Goal: Task Accomplishment & Management: Manage account settings

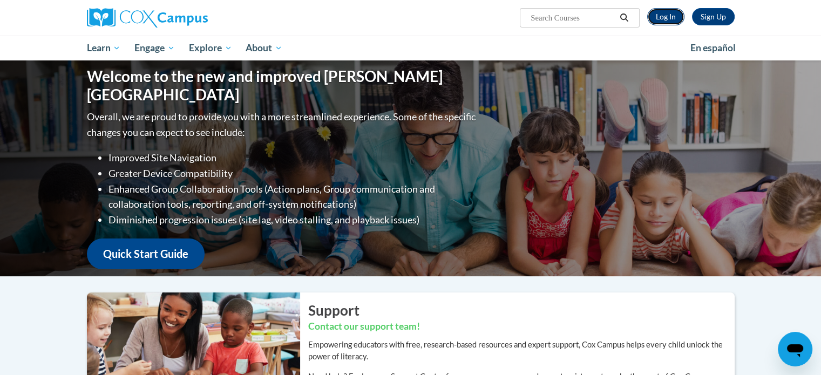
click at [663, 21] on link "Log In" at bounding box center [666, 16] width 37 height 17
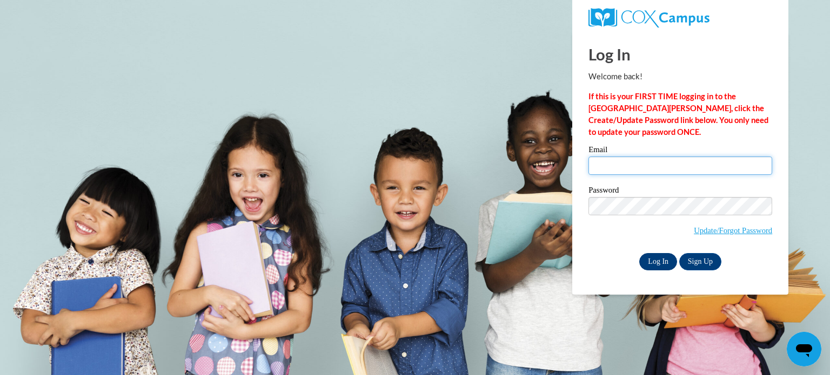
type input "cgotz@kusd.edu"
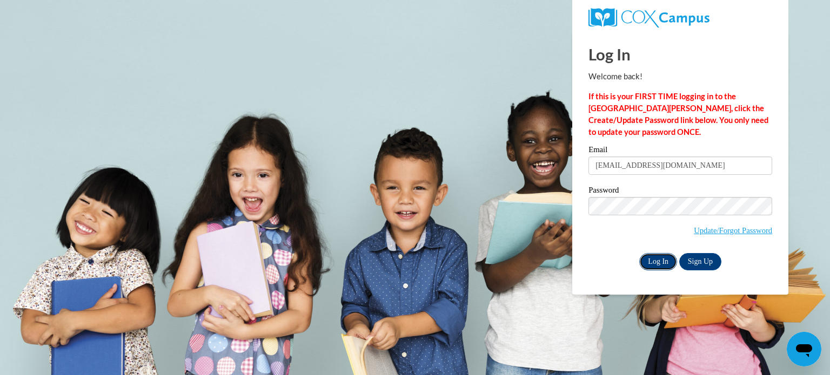
click at [653, 264] on input "Log In" at bounding box center [658, 261] width 38 height 17
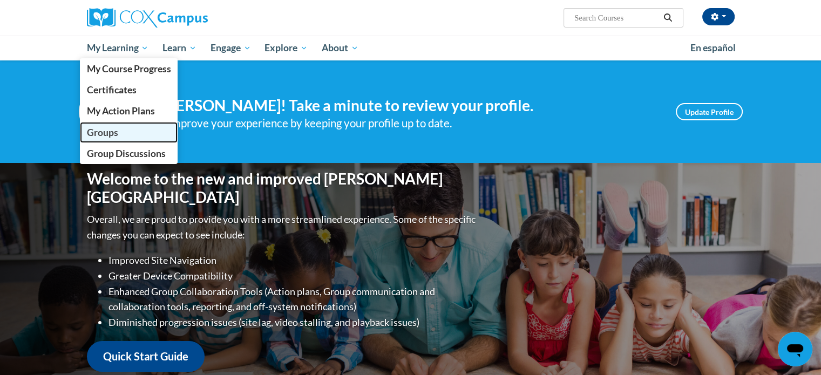
click at [122, 129] on link "Groups" at bounding box center [129, 132] width 98 height 21
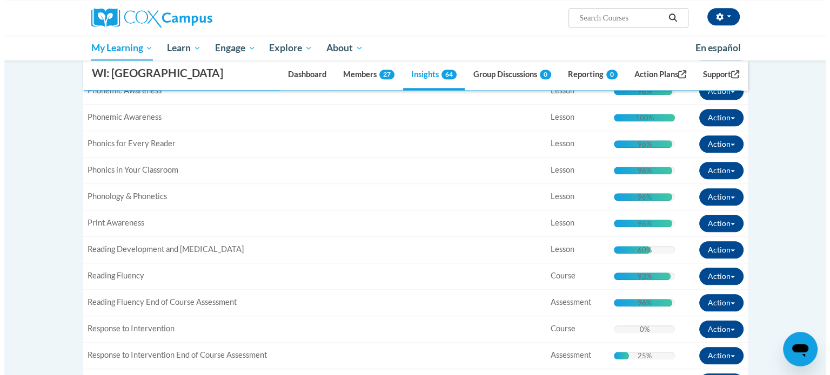
scroll to position [1080, 0]
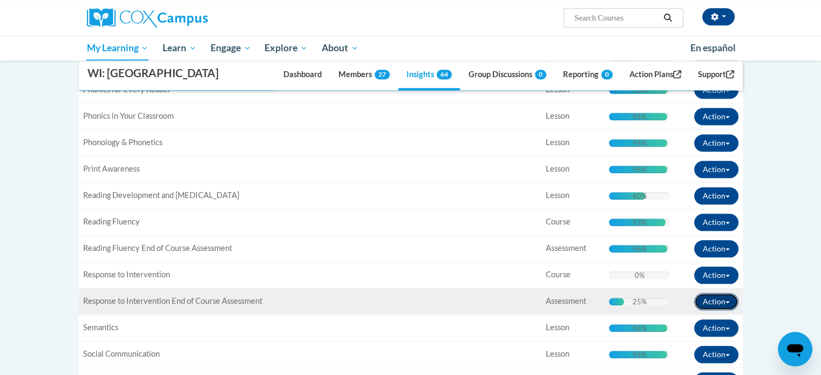
click at [729, 311] on button "Action" at bounding box center [717, 301] width 44 height 17
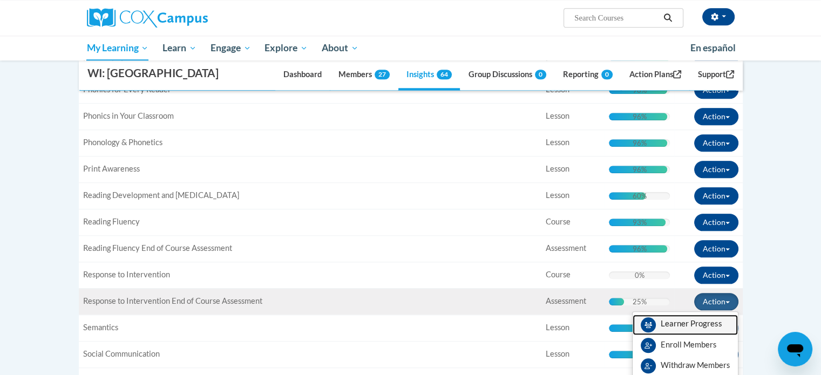
click at [689, 327] on span "View Members" at bounding box center [692, 327] width 62 height 0
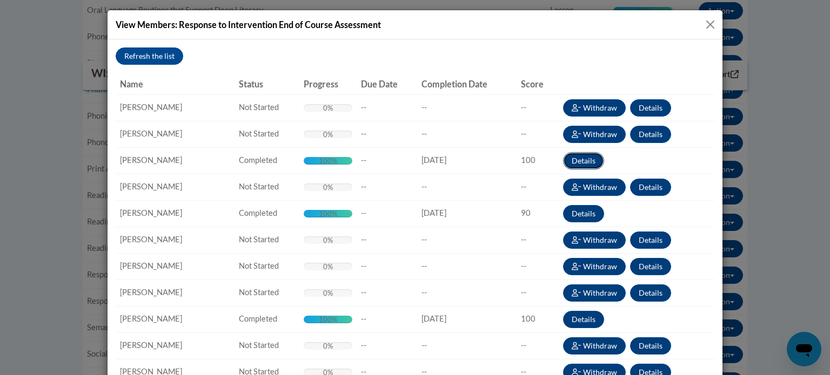
click at [579, 161] on button "Details" at bounding box center [583, 160] width 41 height 17
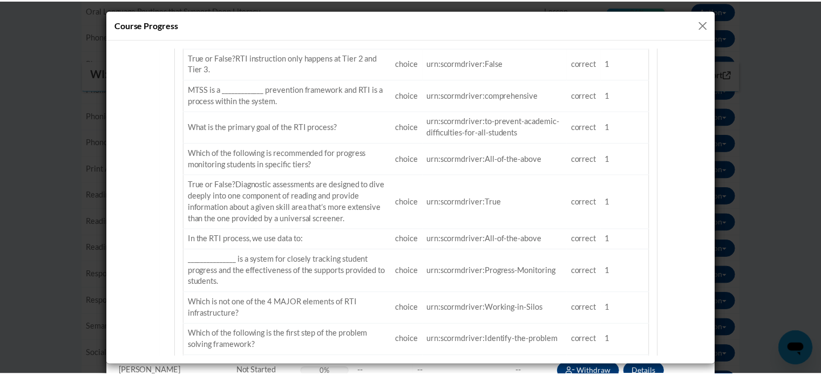
scroll to position [403, 0]
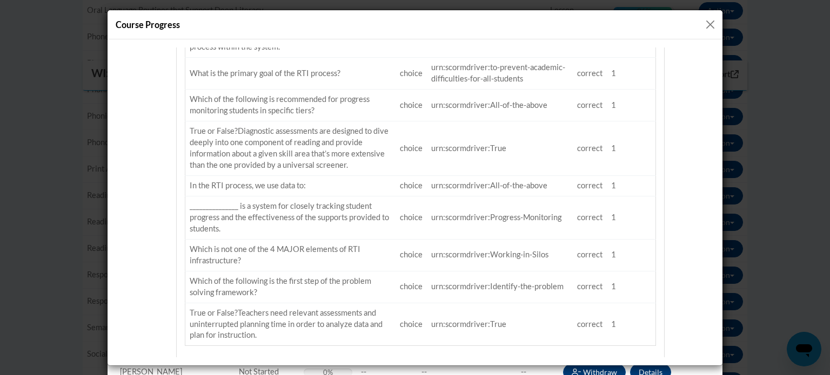
click at [715, 23] on button "Close" at bounding box center [710, 25] width 14 height 14
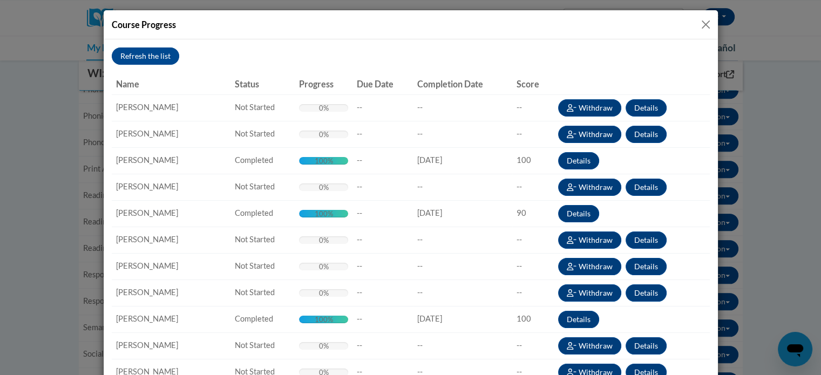
scroll to position [0, 0]
click at [706, 25] on button "Close" at bounding box center [706, 25] width 14 height 14
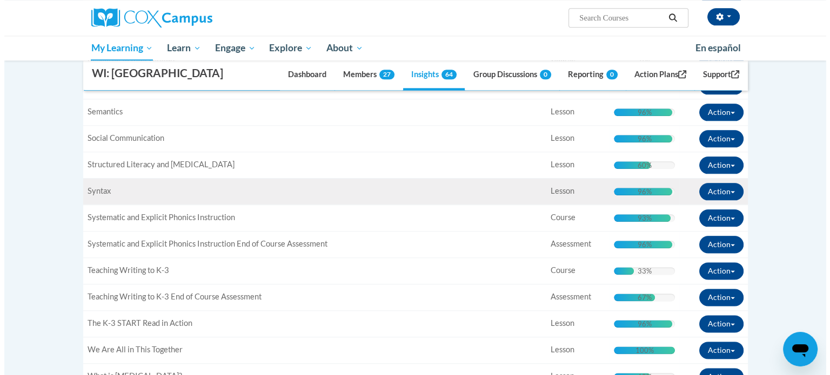
scroll to position [1404, 0]
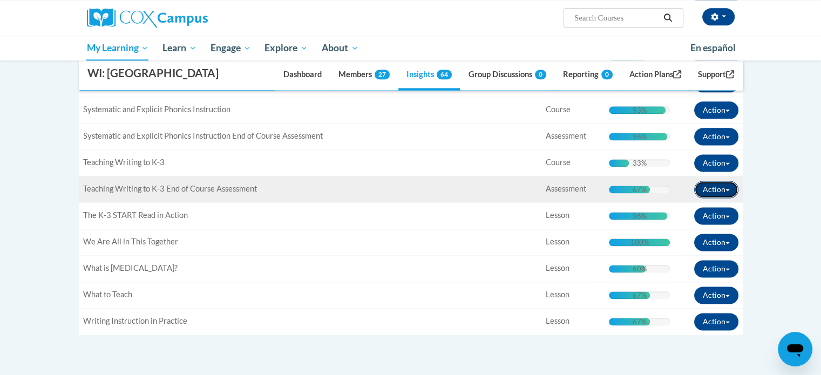
click at [726, 191] on span "button" at bounding box center [728, 190] width 4 height 2
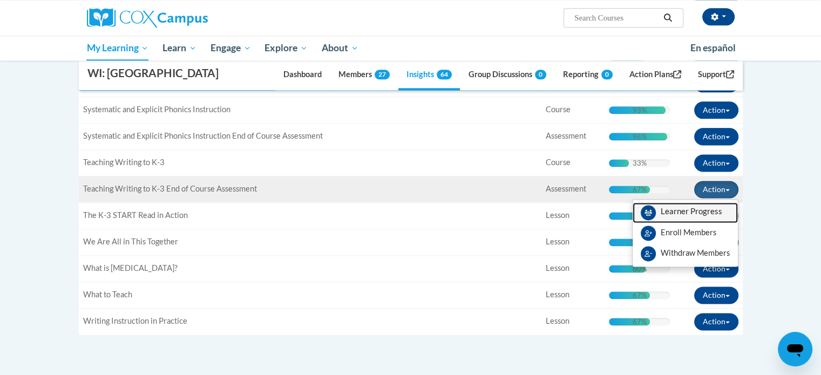
click at [691, 223] on link "View Members" at bounding box center [685, 213] width 105 height 21
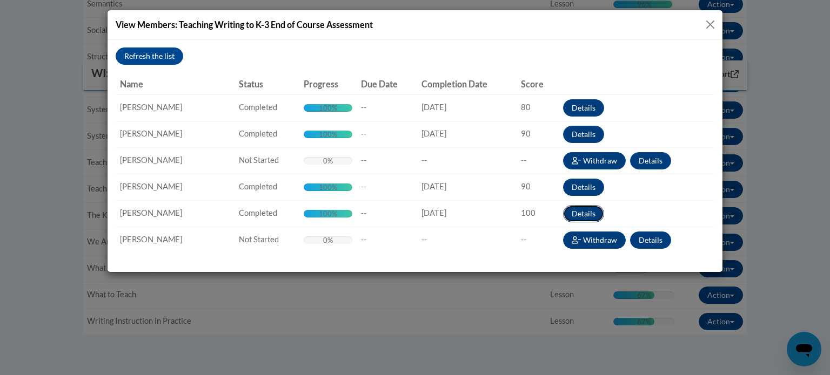
click at [590, 213] on button "Details" at bounding box center [583, 213] width 41 height 17
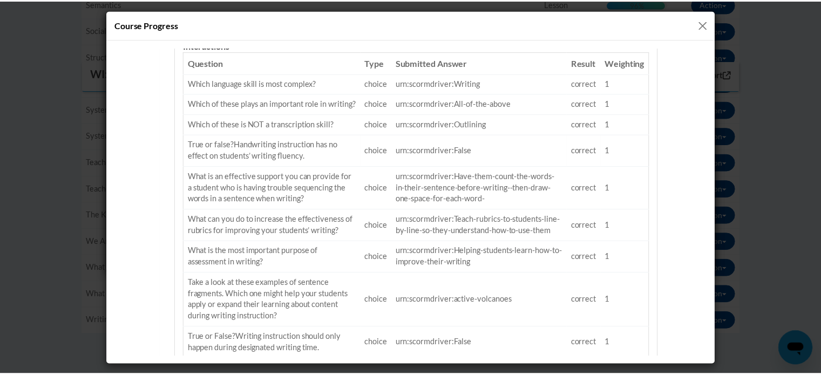
scroll to position [423, 0]
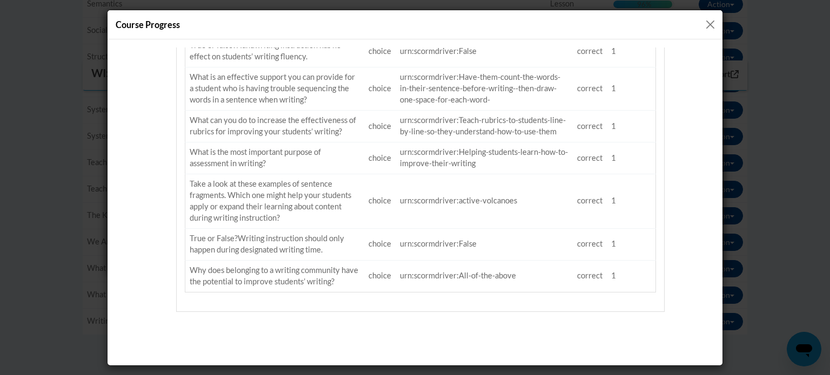
click at [711, 24] on button "Close" at bounding box center [710, 25] width 14 height 14
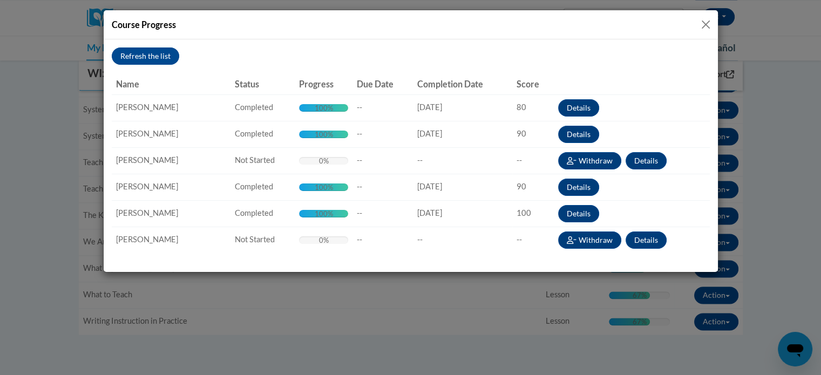
scroll to position [0, 0]
